Goal: Transaction & Acquisition: Obtain resource

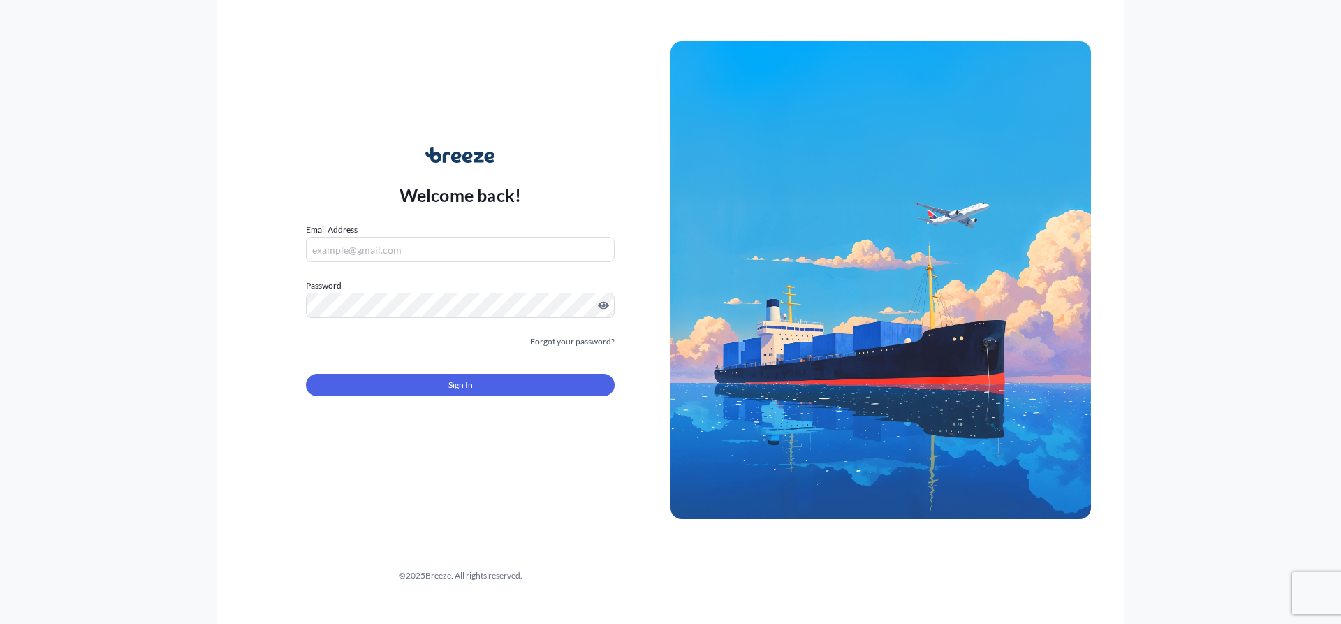
type input "[EMAIL_ADDRESS][DOMAIN_NAME]"
click at [439, 362] on form "Email Address [EMAIL_ADDRESS][DOMAIN_NAME] Password Must include: Upper & lower…" at bounding box center [460, 318] width 309 height 190
click at [442, 372] on div "Sign In" at bounding box center [460, 380] width 309 height 31
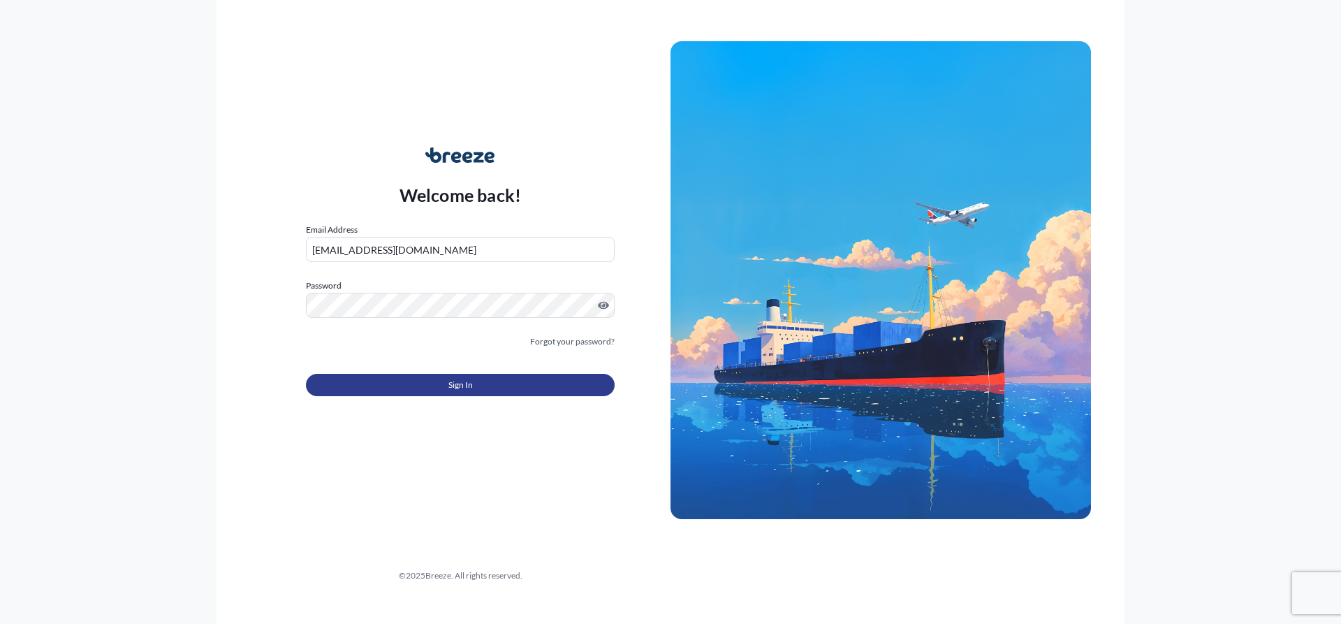
click at [449, 382] on span "Sign In" at bounding box center [461, 385] width 24 height 14
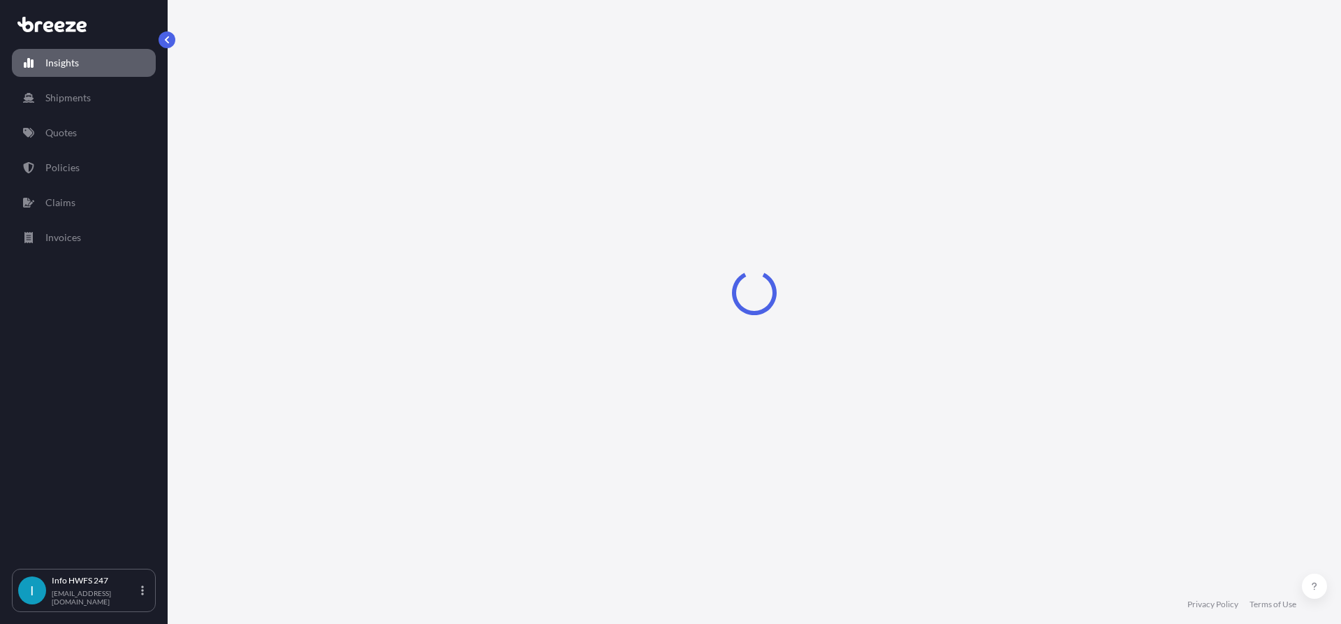
select select "2025"
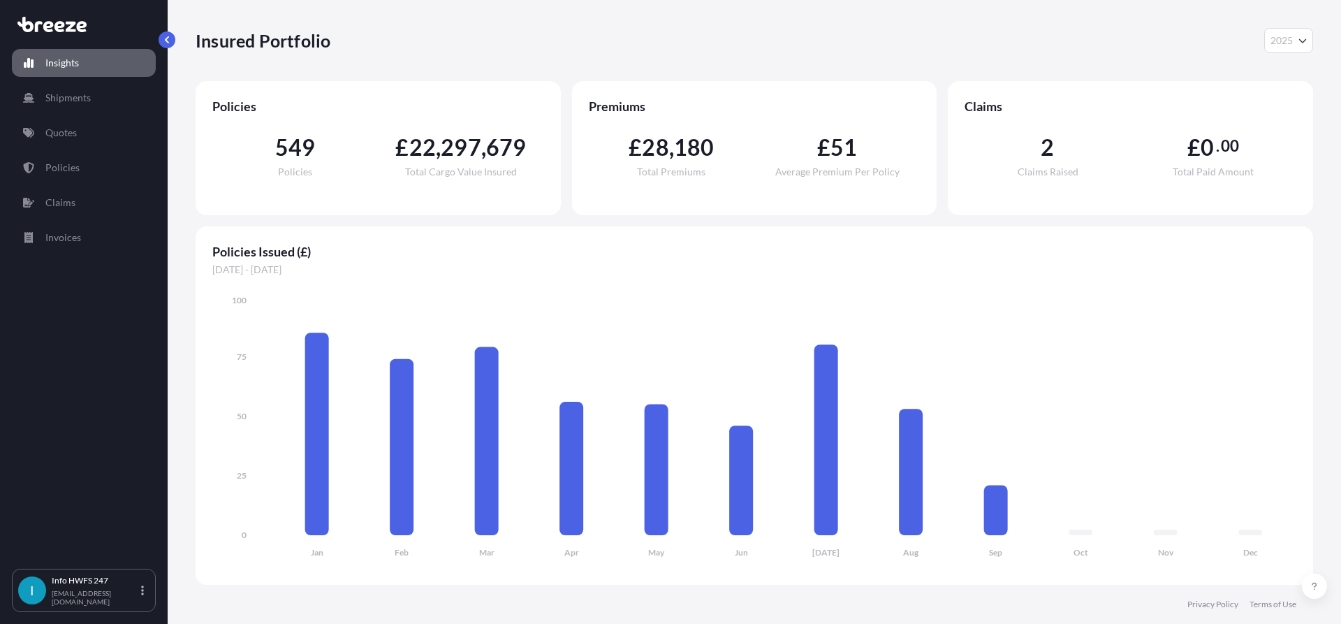
click at [102, 121] on div "Insights Shipments Quotes Policies Claims Invoices" at bounding box center [84, 302] width 144 height 532
click at [101, 124] on link "Quotes" at bounding box center [84, 133] width 144 height 28
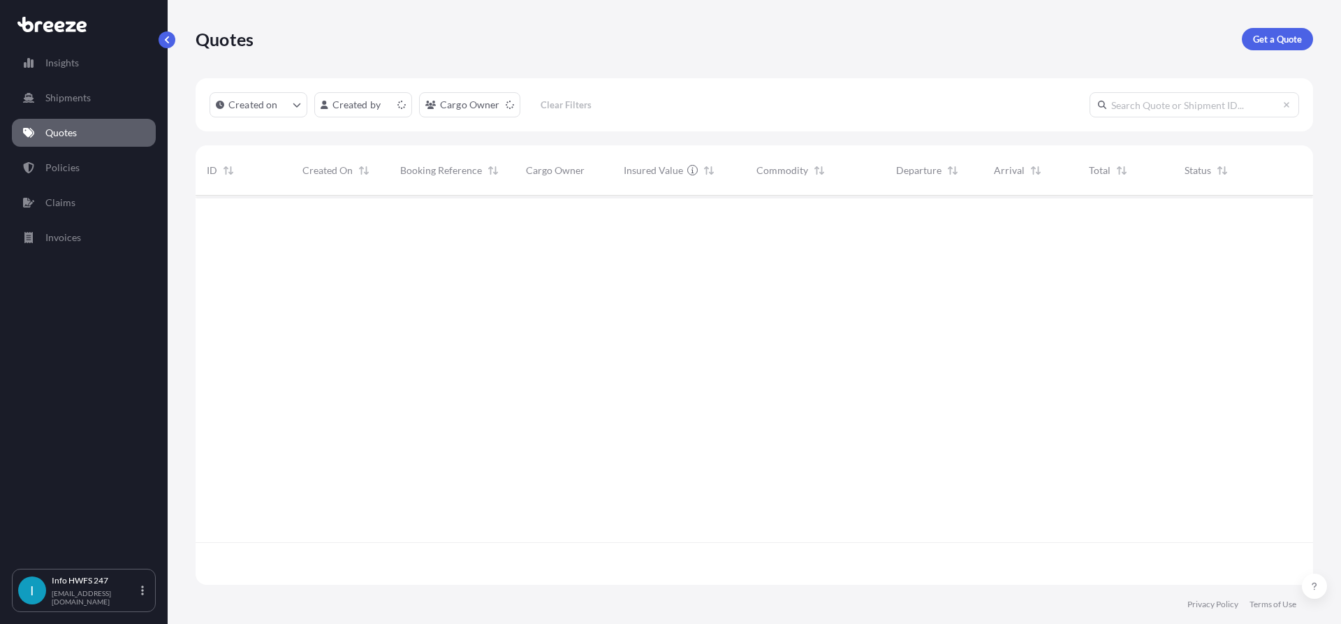
scroll to position [386, 1107]
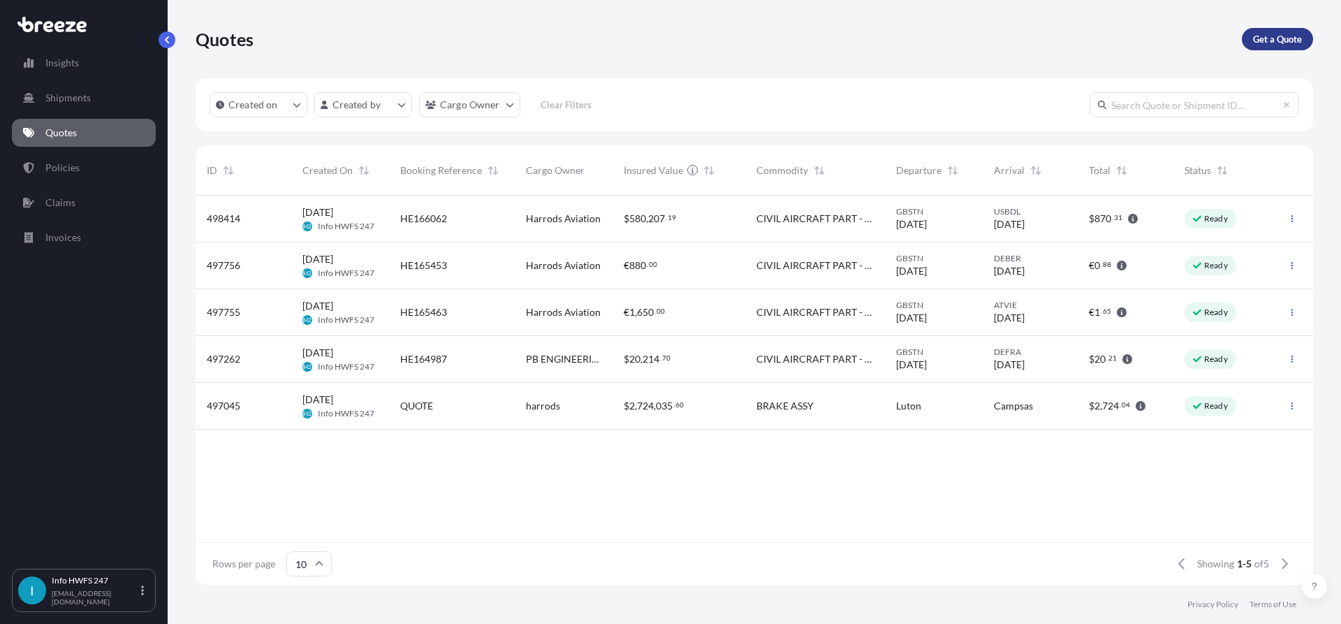
click at [1281, 34] on p "Get a Quote" at bounding box center [1277, 39] width 49 height 14
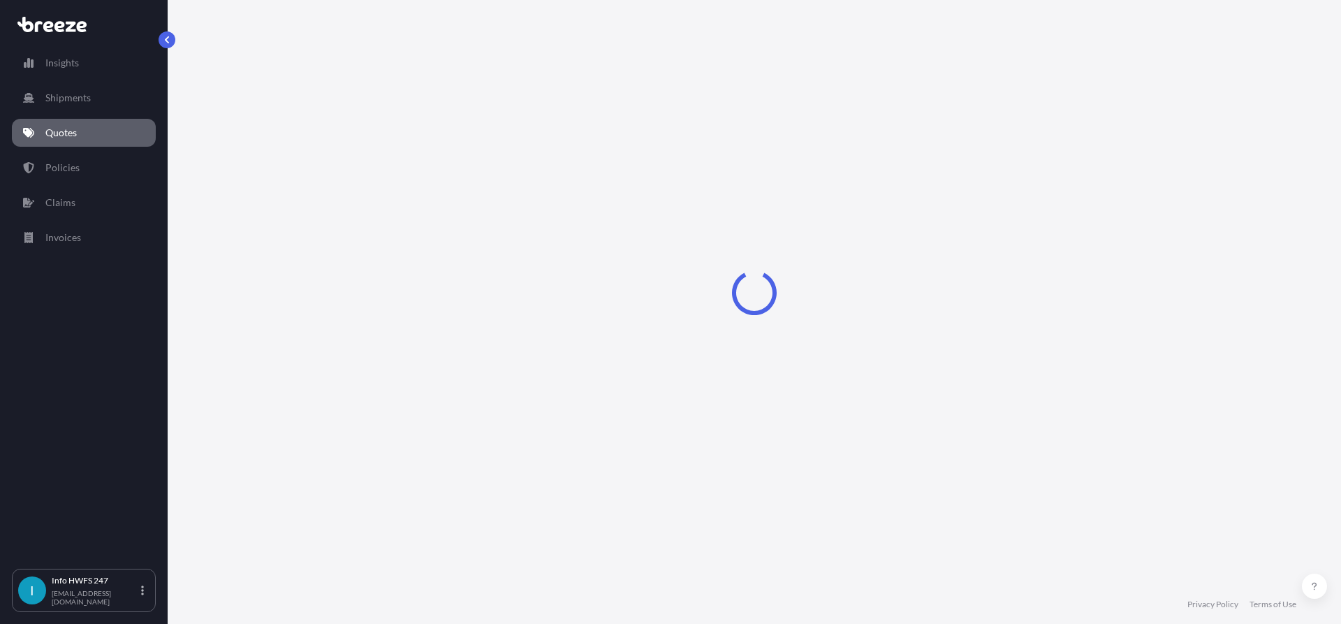
select select "Road"
select select "Air"
select select "1"
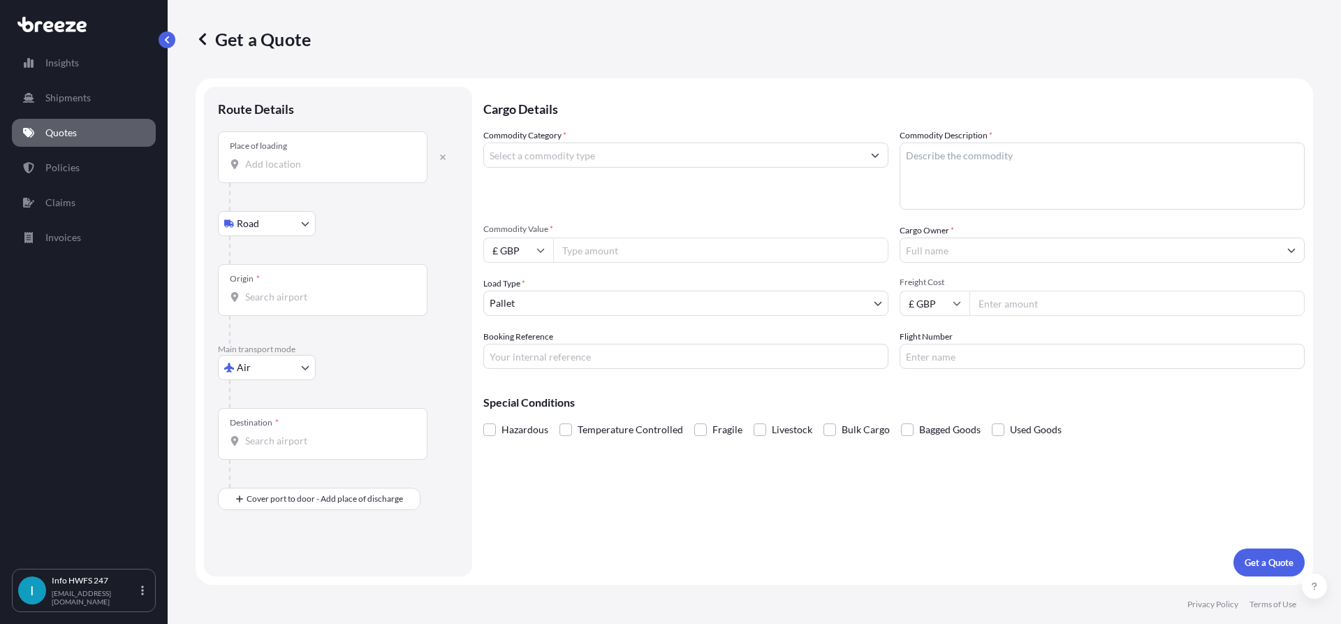
click at [311, 163] on input "Place of loading" at bounding box center [327, 164] width 165 height 14
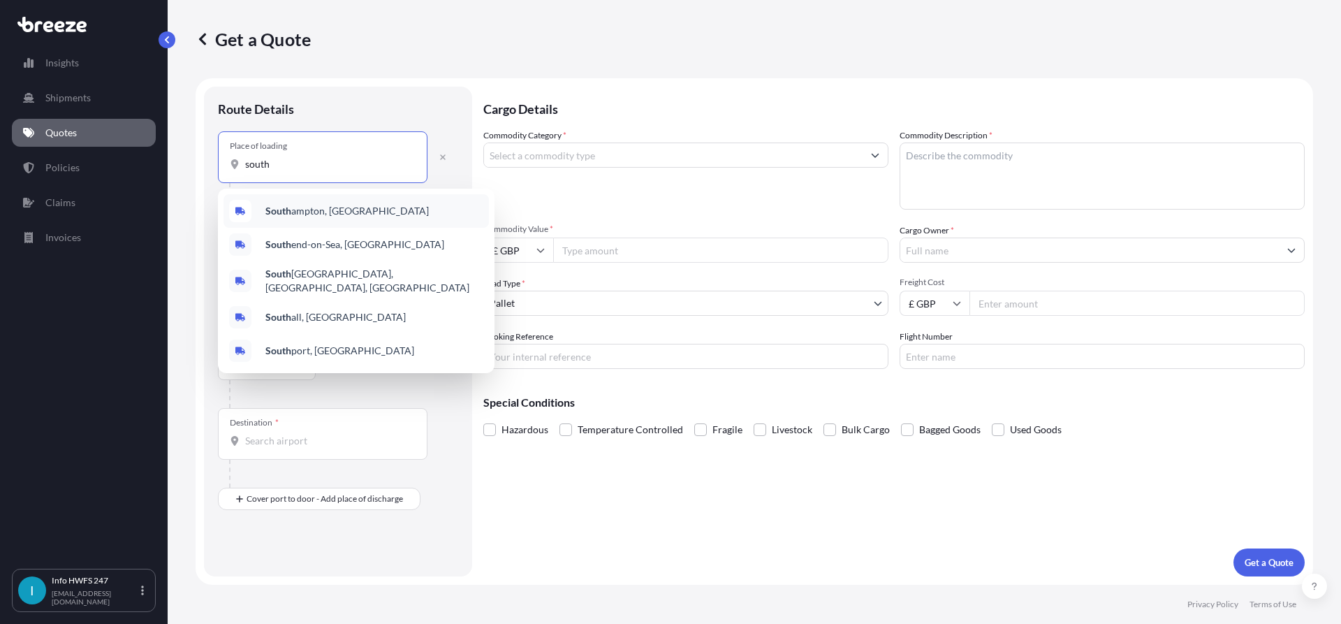
click at [339, 218] on div "[GEOGRAPHIC_DATA], [GEOGRAPHIC_DATA]" at bounding box center [356, 211] width 265 height 34
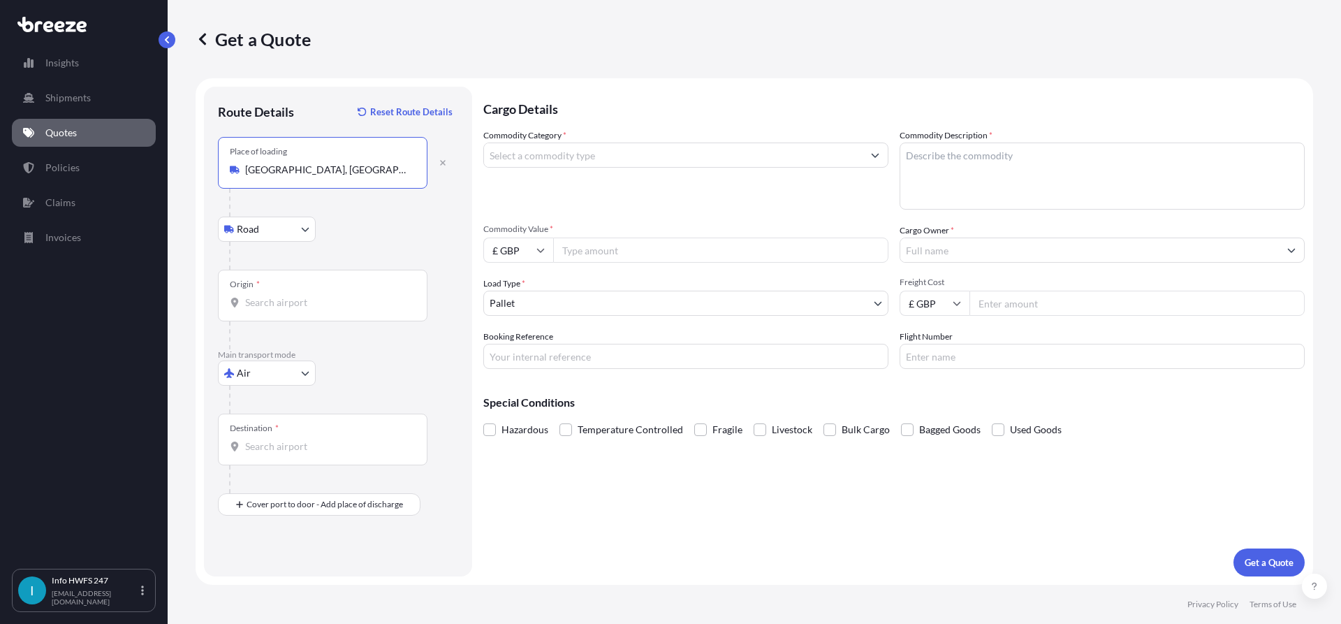
type input "[GEOGRAPHIC_DATA], [GEOGRAPHIC_DATA]"
click at [295, 300] on input "Origin *" at bounding box center [327, 303] width 165 height 14
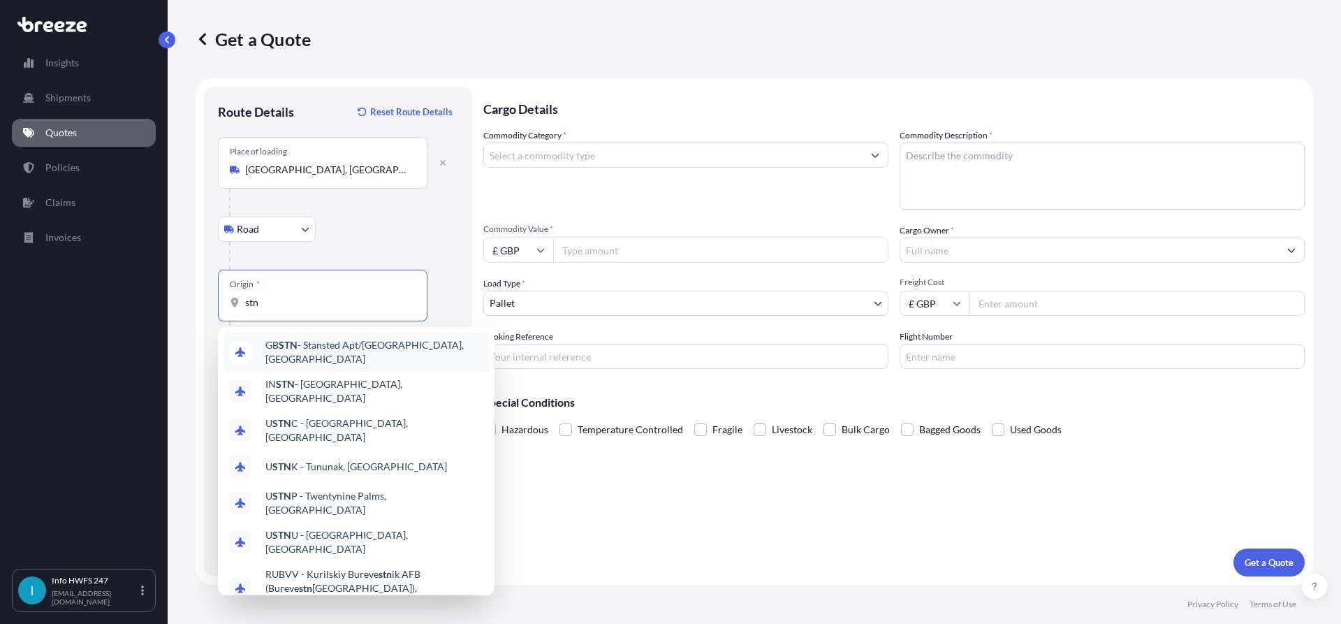
click at [328, 354] on span "GB STN - Stansted Apt/[GEOGRAPHIC_DATA], [GEOGRAPHIC_DATA]" at bounding box center [374, 352] width 218 height 28
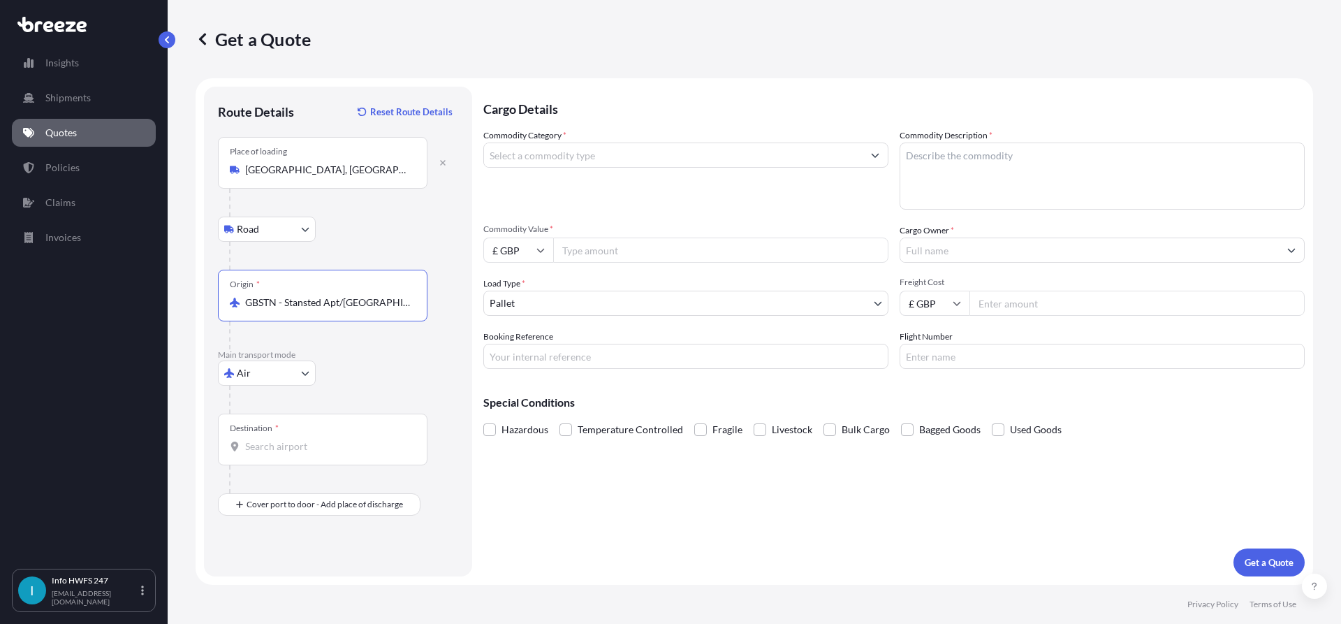
type input "GBSTN - Stansted Apt/[GEOGRAPHIC_DATA], [GEOGRAPHIC_DATA]"
click at [275, 426] on div "Destination *" at bounding box center [254, 428] width 49 height 11
click at [275, 439] on input "Destination *" at bounding box center [327, 446] width 165 height 14
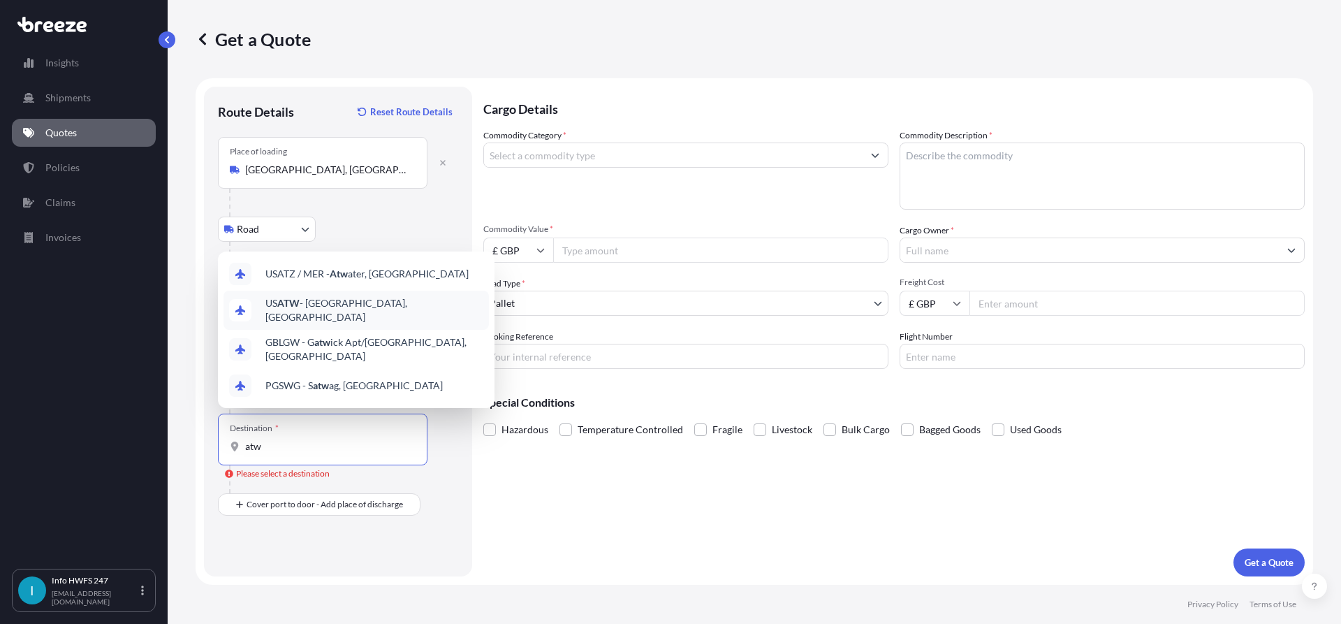
click at [370, 323] on span "US ATW - [GEOGRAPHIC_DATA], [GEOGRAPHIC_DATA]" at bounding box center [374, 310] width 218 height 28
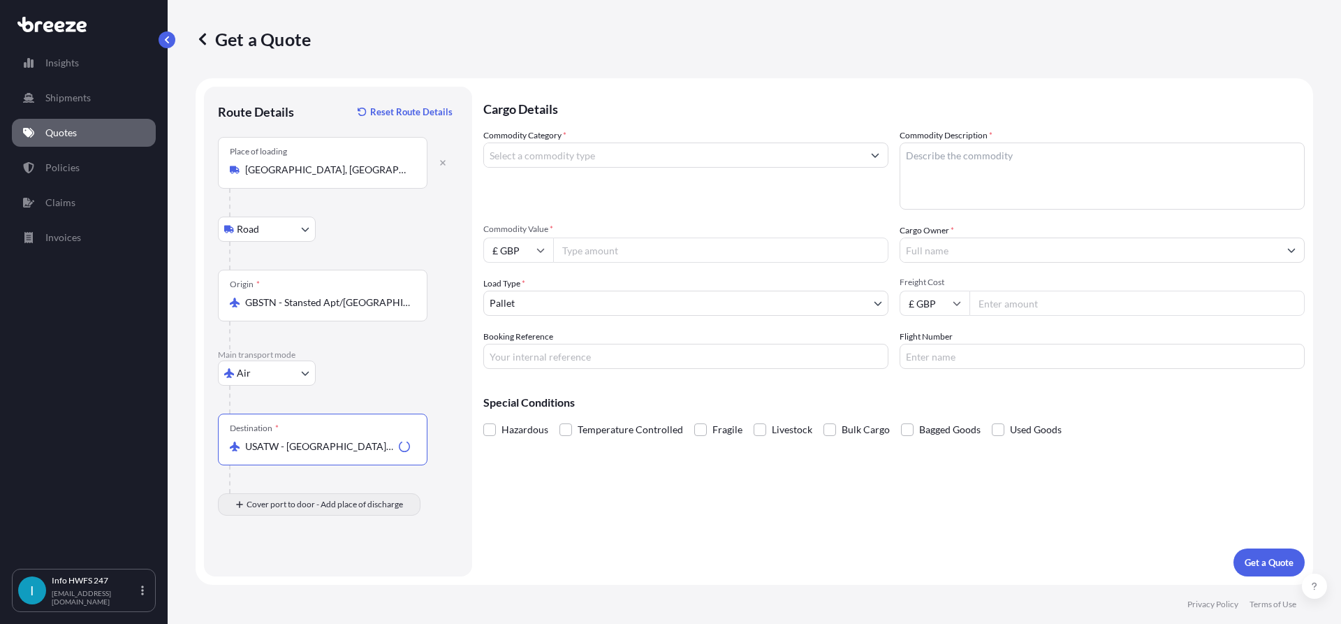
type input "USATW - [GEOGRAPHIC_DATA], [GEOGRAPHIC_DATA]"
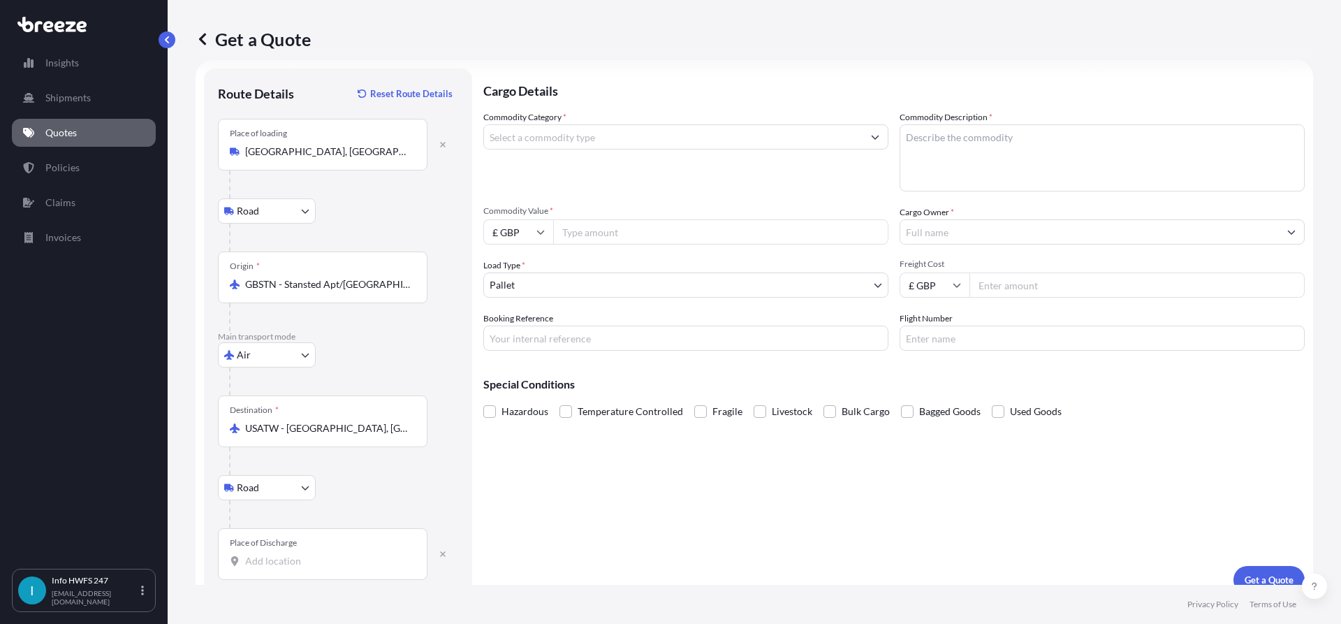
scroll to position [36, 0]
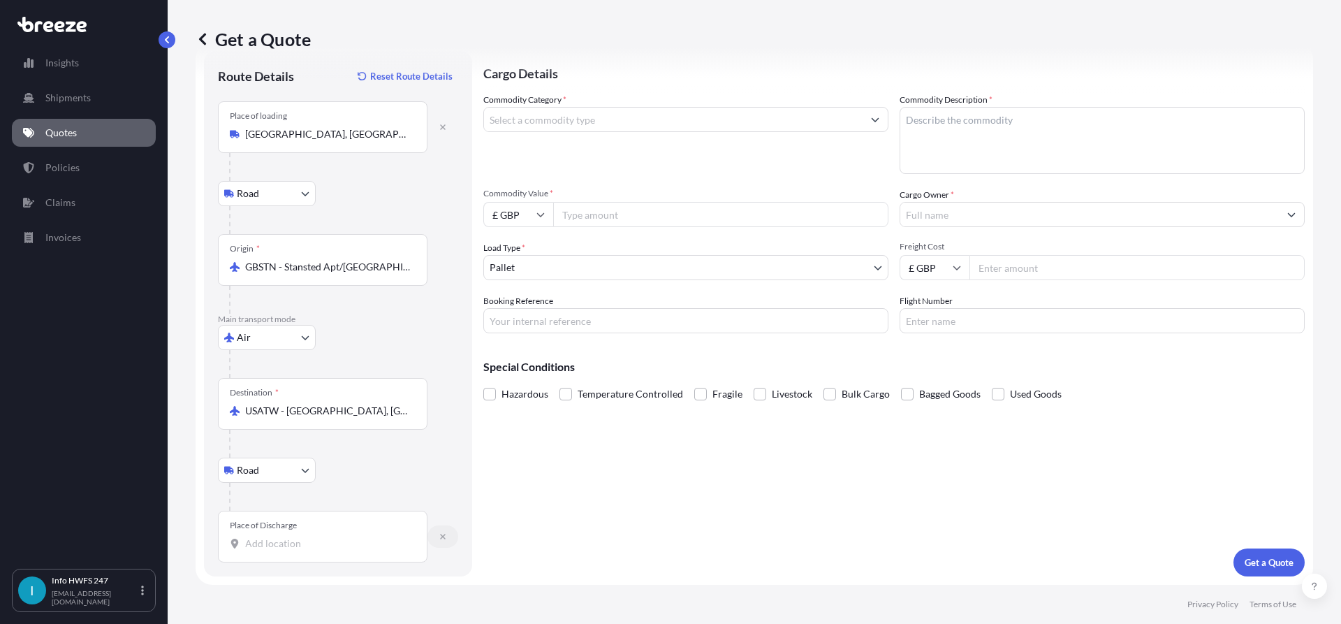
click at [437, 539] on button "button" at bounding box center [443, 536] width 31 height 22
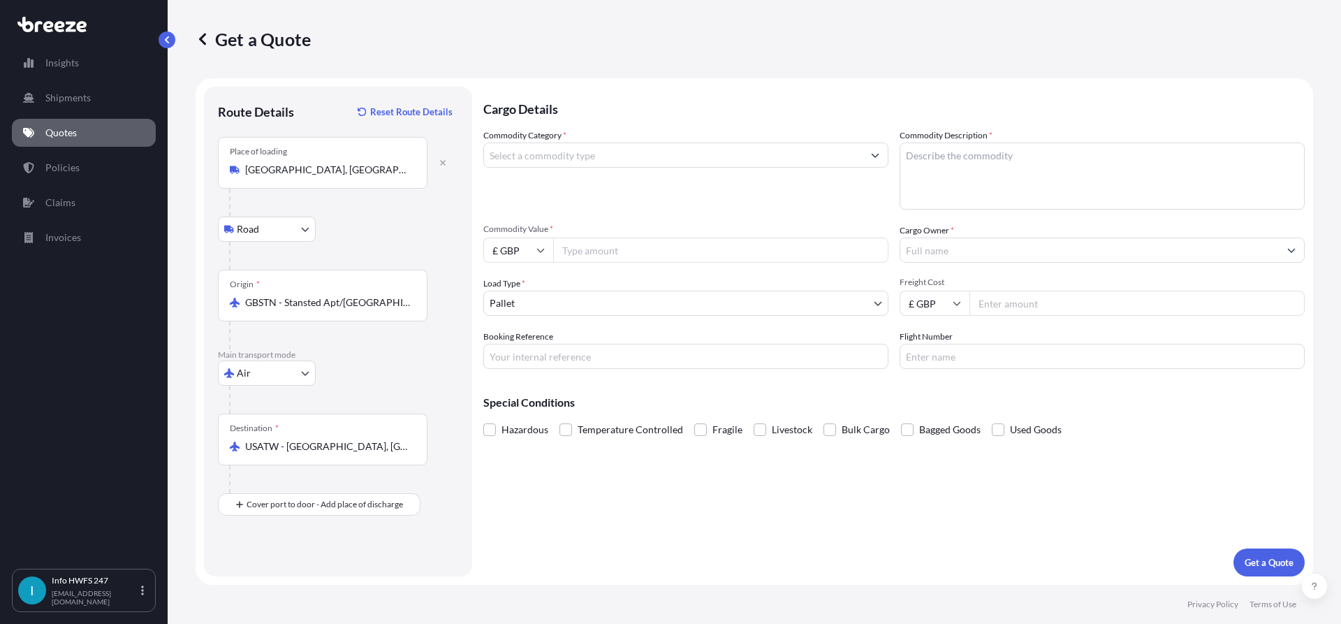
click at [556, 147] on input "Commodity Category *" at bounding box center [673, 155] width 379 height 25
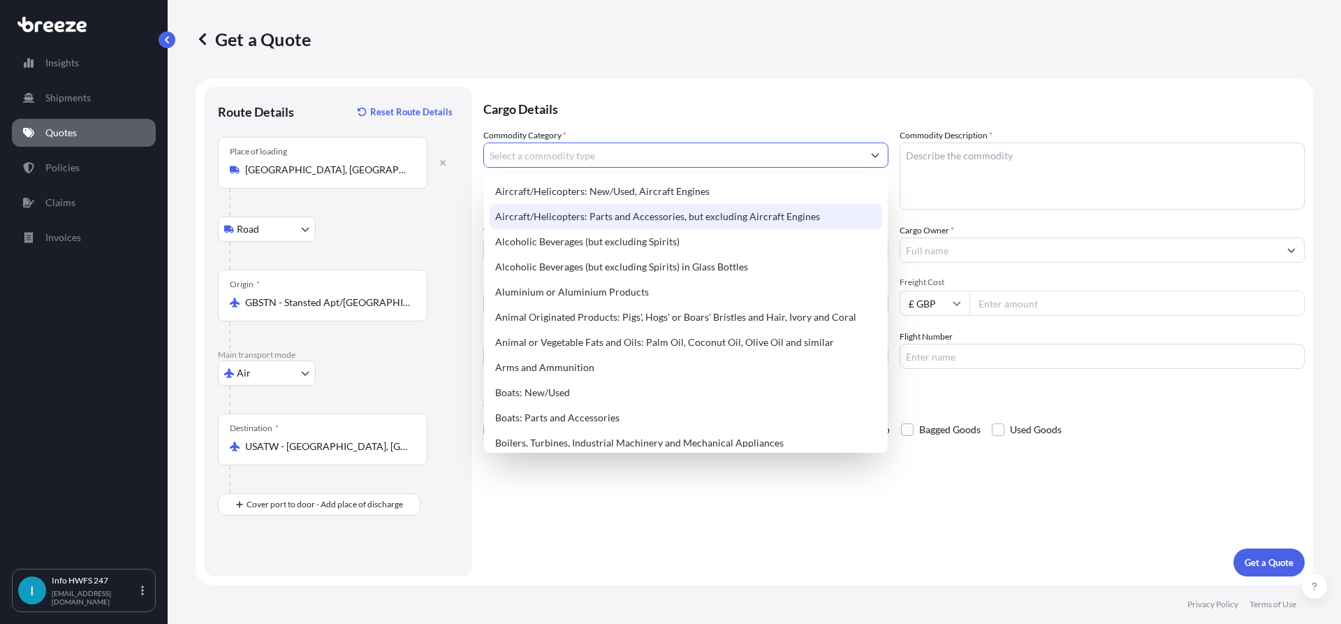
click at [562, 210] on div "Aircraft/Helicopters: Parts and Accessories, but excluding Aircraft Engines" at bounding box center [686, 216] width 393 height 25
type input "Aircraft/Helicopters: Parts and Accessories, but excluding Aircraft Engines"
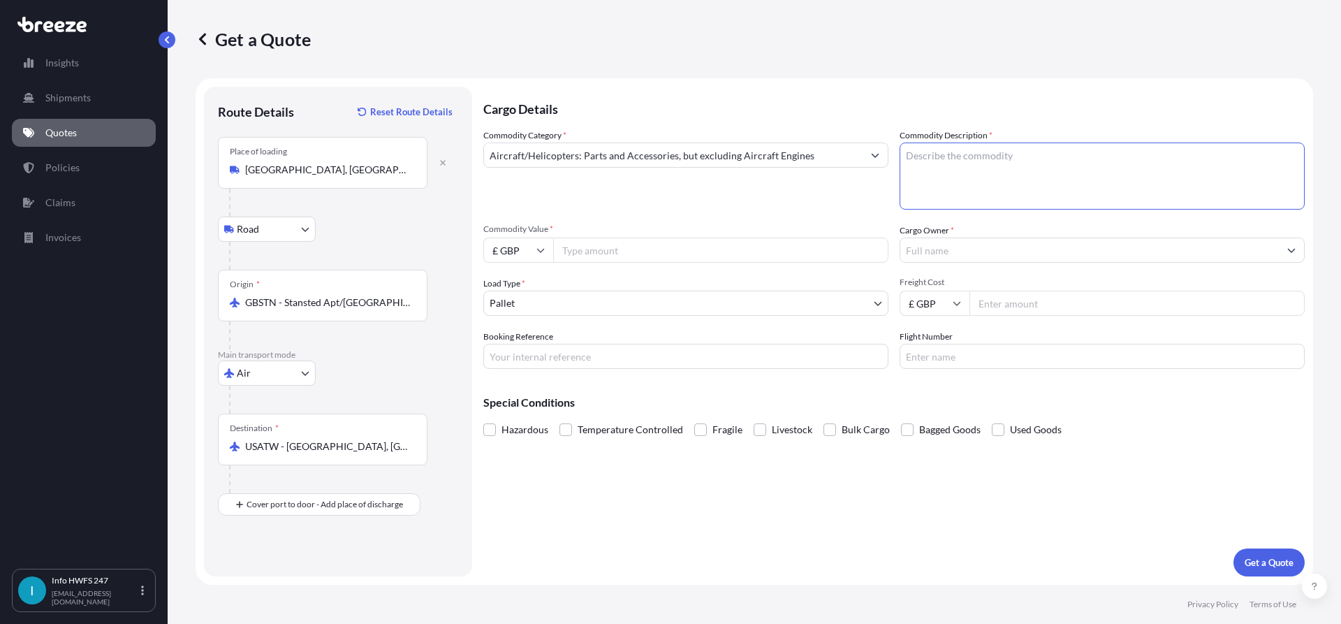
click at [979, 151] on textarea "Commodity Description *" at bounding box center [1102, 176] width 405 height 67
type textarea "c"
type textarea "CIVIL AIRCRAFT PART - BROADBAND ROUTER"
click at [529, 240] on input "£ GBP" at bounding box center [518, 250] width 70 height 25
click at [527, 339] on div "$ USD" at bounding box center [518, 347] width 59 height 27
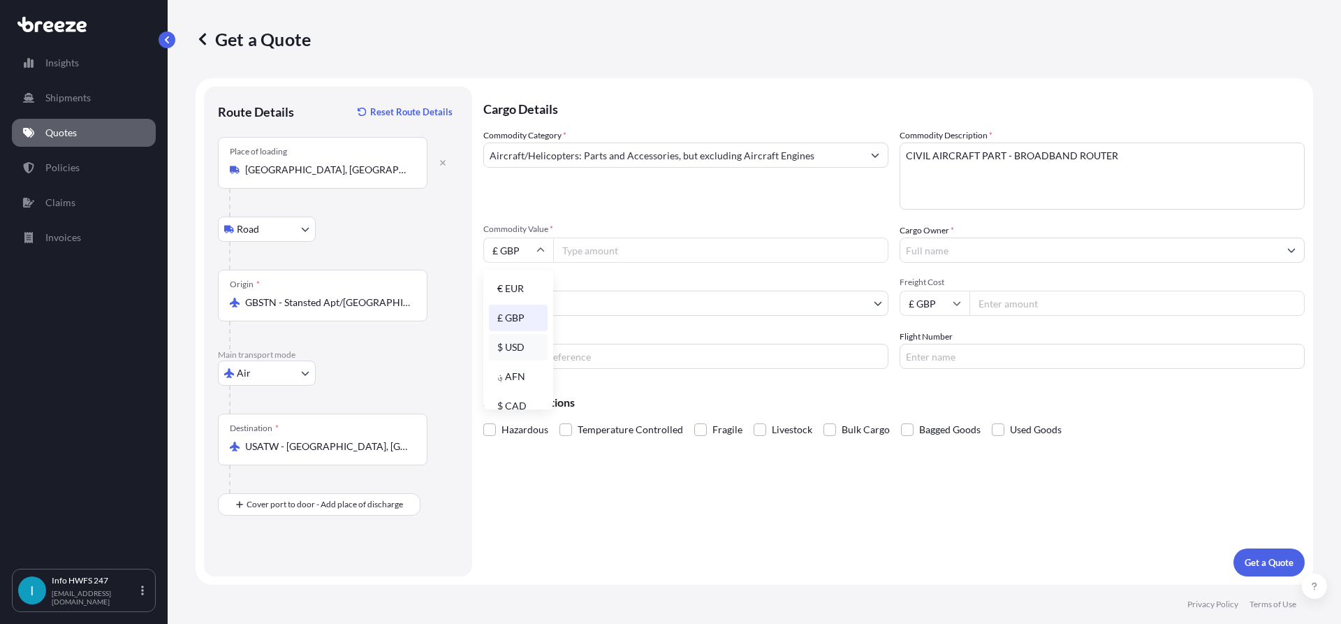
type input "$ USD"
click at [641, 249] on input "Commodity Value *" at bounding box center [720, 250] width 335 height 25
type input "96000"
click at [1022, 251] on input "Cargo Owner *" at bounding box center [1090, 250] width 379 height 25
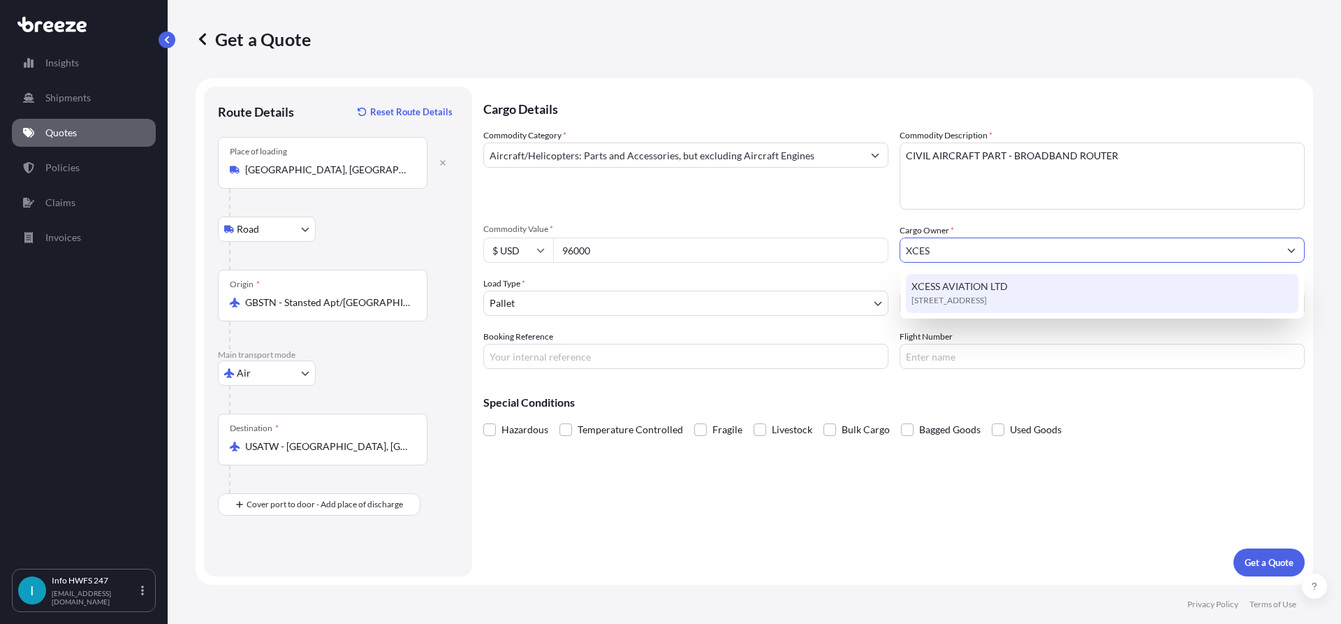
click at [1040, 291] on div "XCESS AVIATION LTD [GEOGRAPHIC_DATA], [GEOGRAPHIC_DATA], [GEOGRAPHIC_DATA]" at bounding box center [1102, 293] width 393 height 39
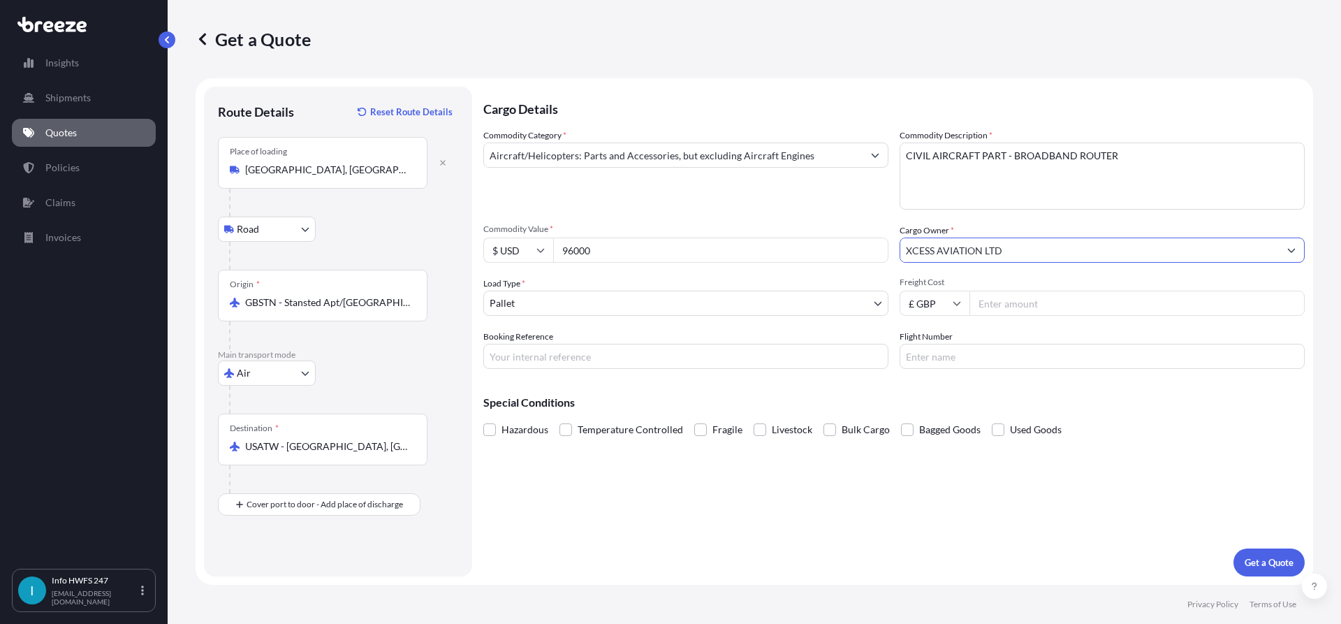
type input "XCESS AVIATION LTD"
drag, startPoint x: 715, startPoint y: 351, endPoint x: 722, endPoint y: 325, distance: 27.0
click at [714, 351] on input "Booking Reference" at bounding box center [685, 356] width 405 height 25
paste input "HE166574"
type input "HE166574"
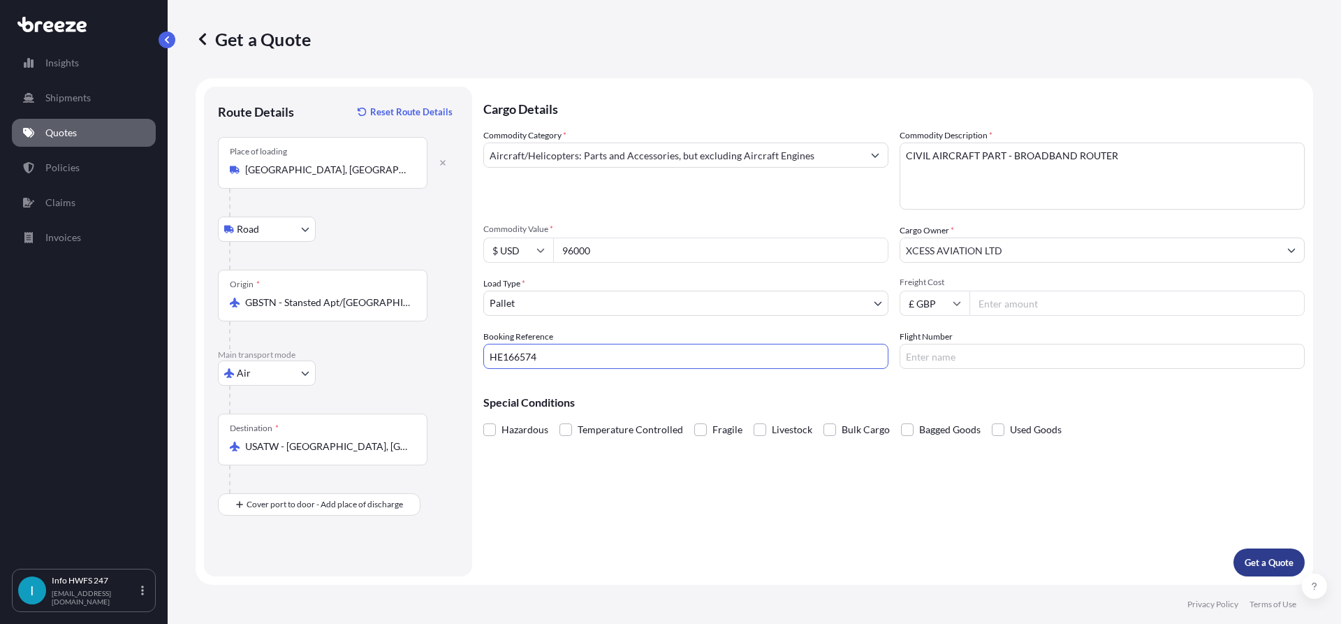
click at [1255, 560] on p "Get a Quote" at bounding box center [1269, 562] width 49 height 14
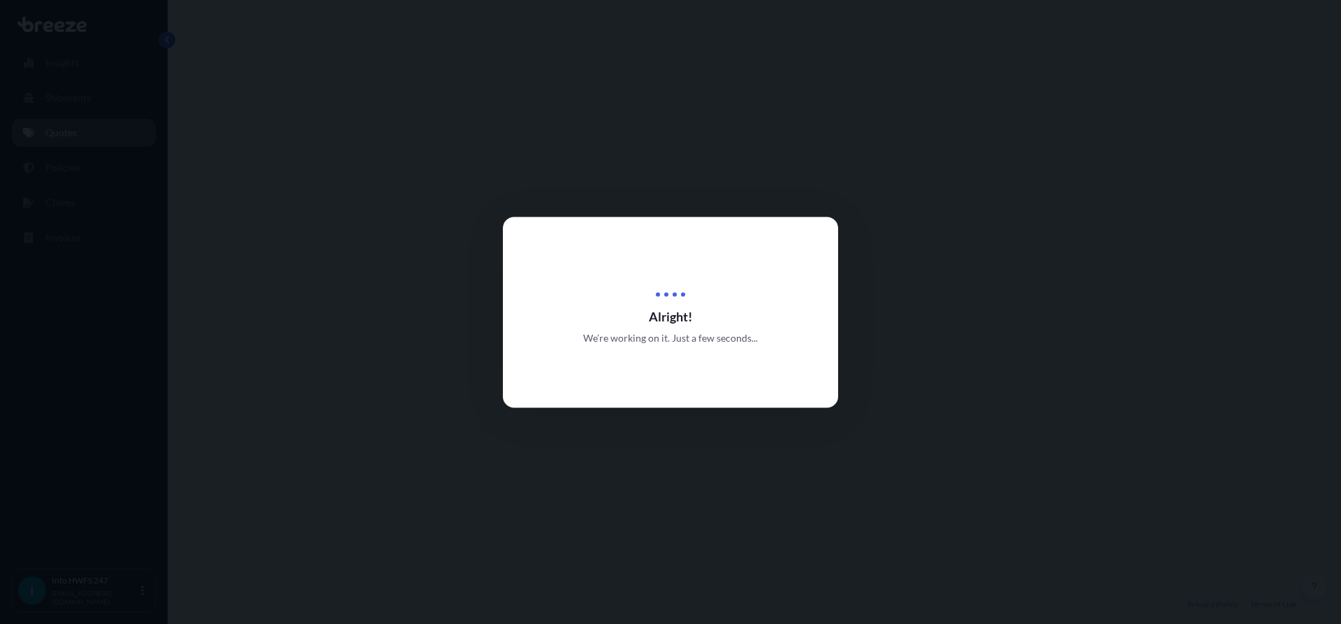
select select "Road"
select select "Air"
select select "1"
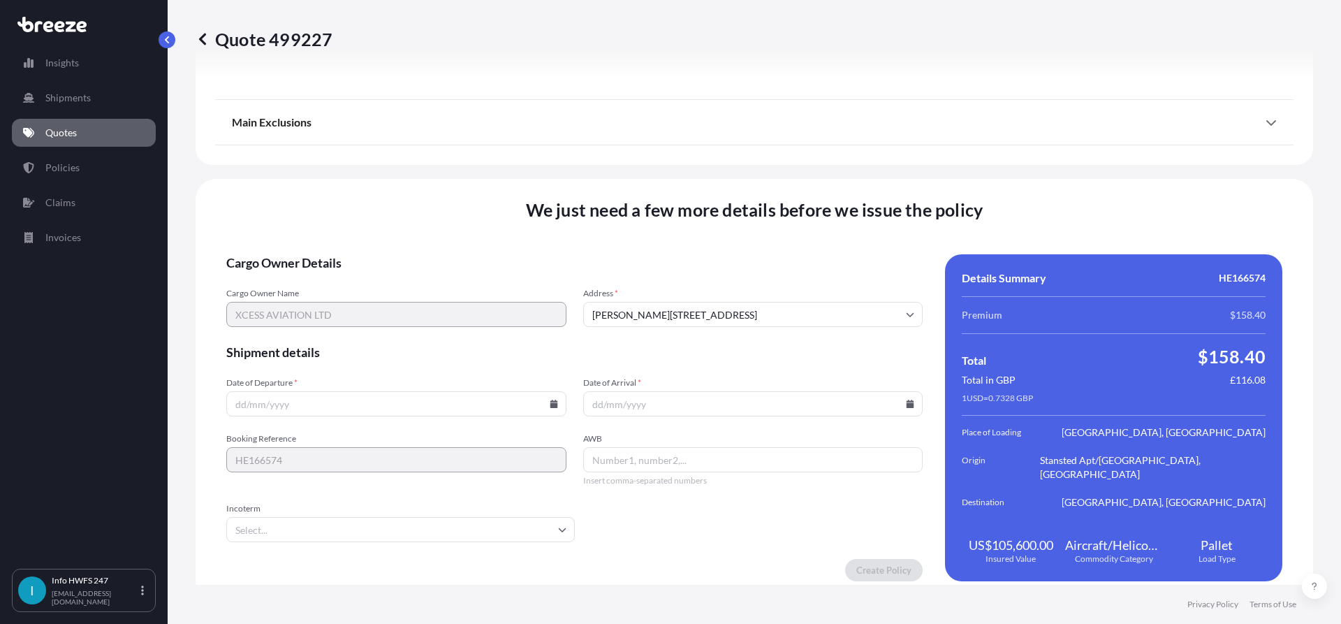
scroll to position [1691, 0]
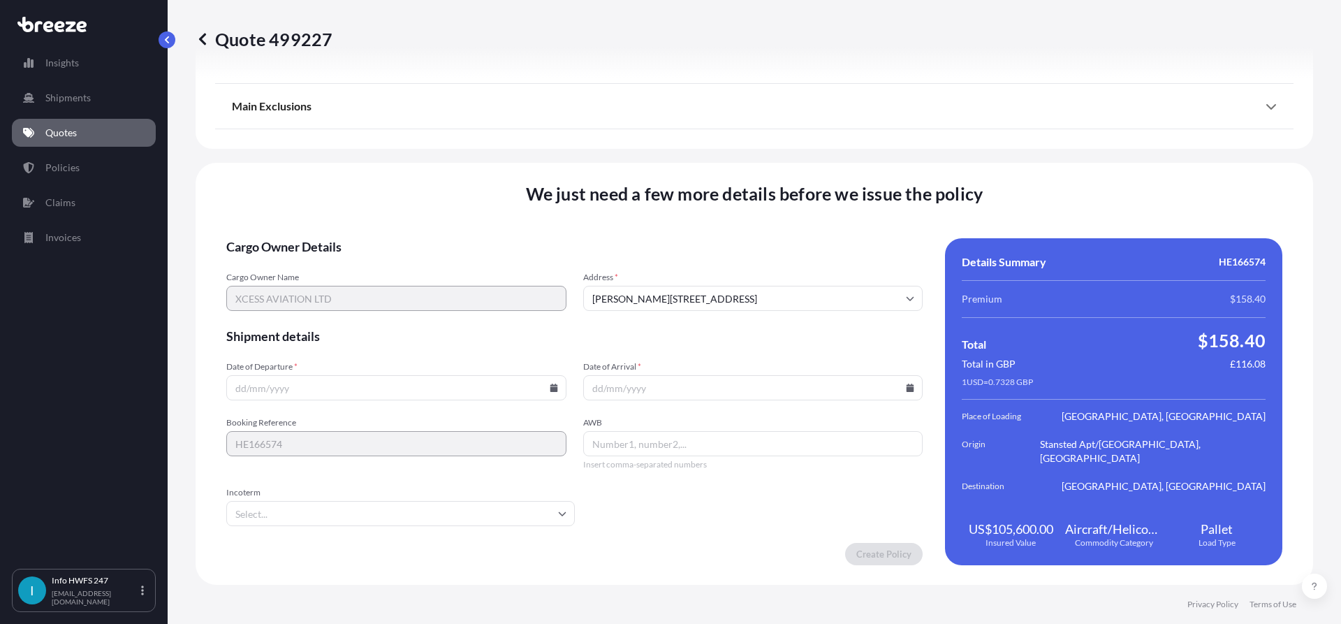
click at [553, 396] on input "Date of Departure *" at bounding box center [396, 387] width 340 height 25
click at [551, 387] on icon at bounding box center [554, 388] width 8 height 8
click at [363, 260] on button "17" at bounding box center [362, 263] width 22 height 22
type input "[DATE]"
click at [907, 390] on icon at bounding box center [911, 388] width 8 height 8
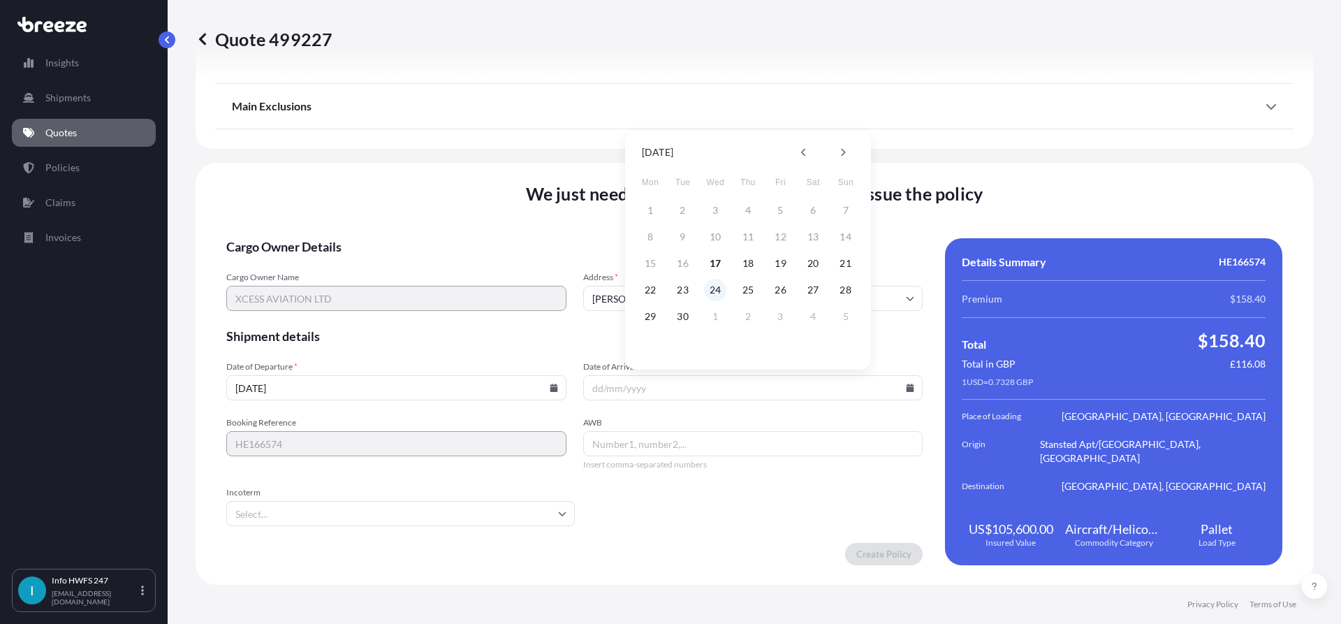
click at [717, 289] on button "24" at bounding box center [715, 290] width 22 height 22
type input "[DATE]"
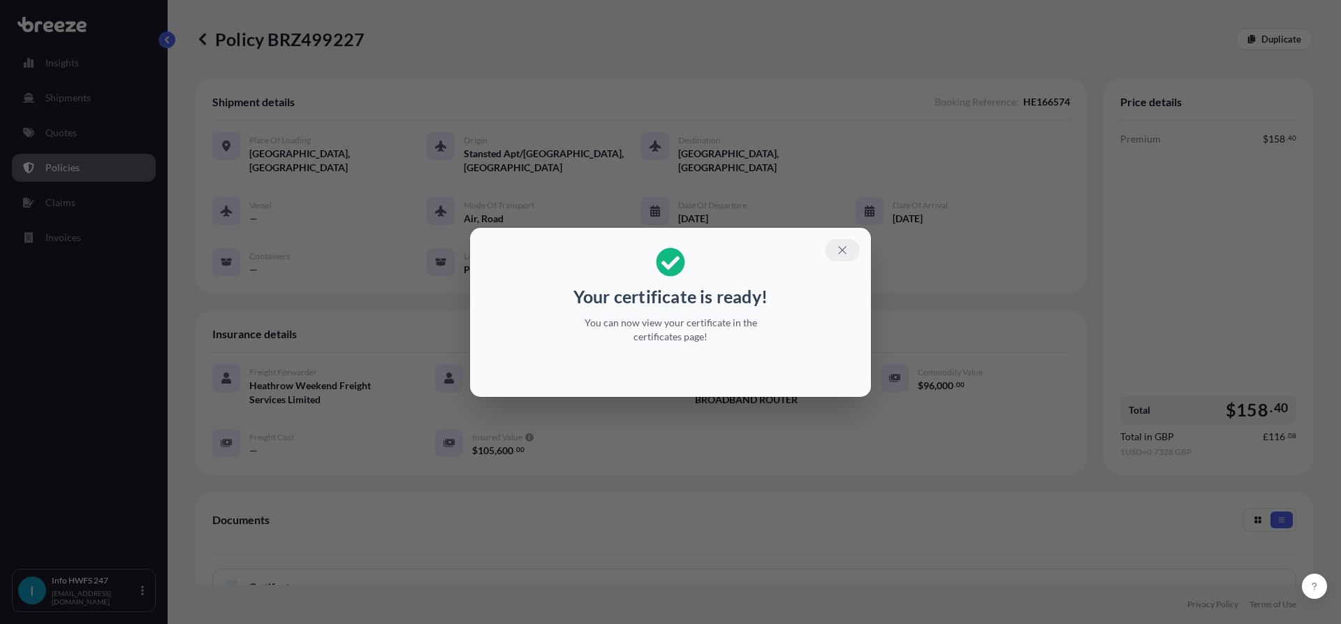
click at [838, 254] on icon "button" at bounding box center [842, 250] width 13 height 13
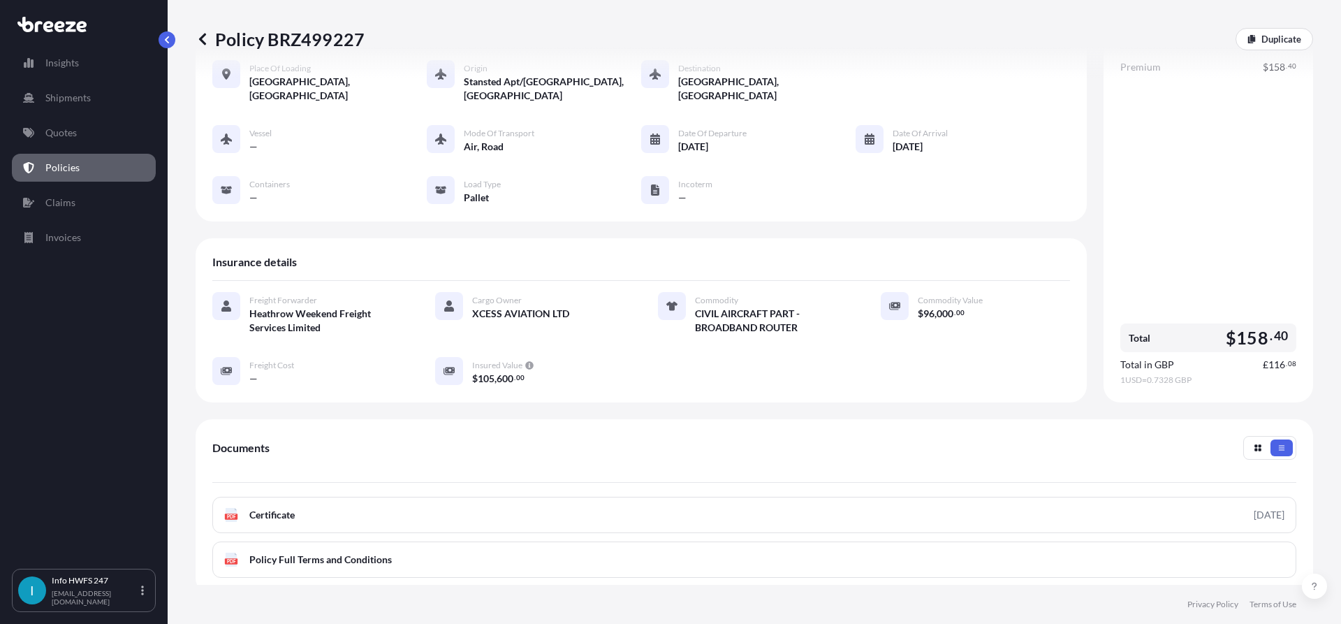
scroll to position [210, 0]
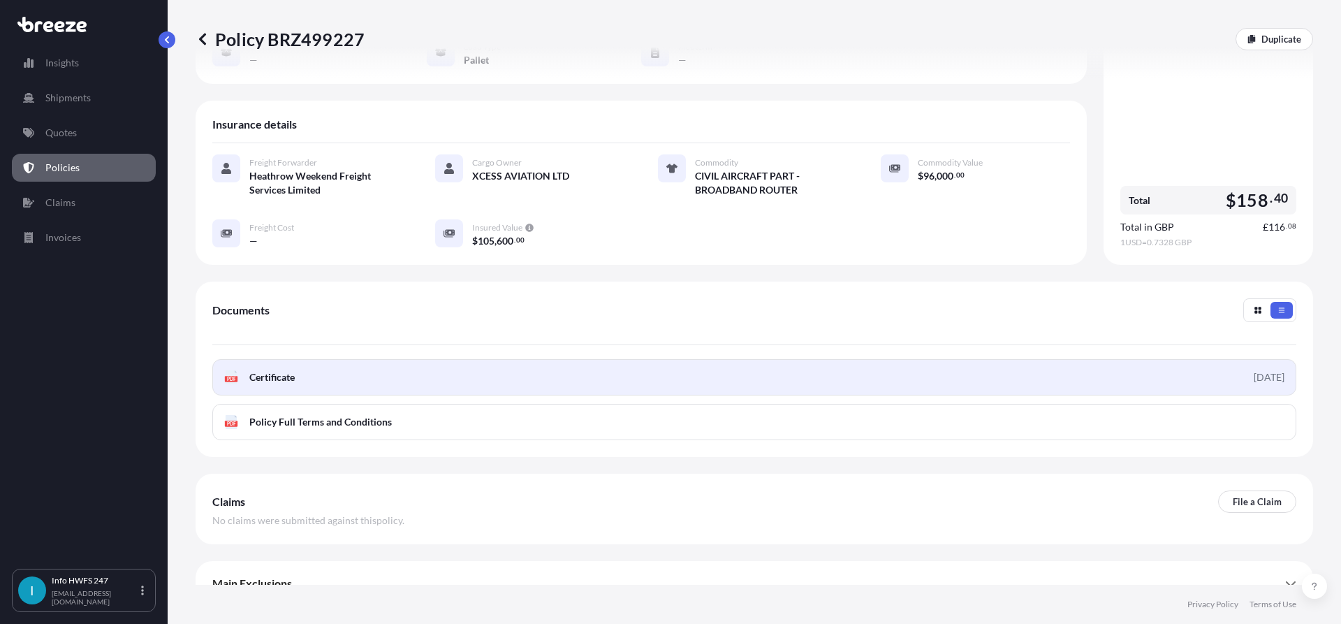
click at [305, 379] on link "PDF Certificate [DATE]" at bounding box center [754, 377] width 1084 height 36
